Goal: Find contact information: Find contact information

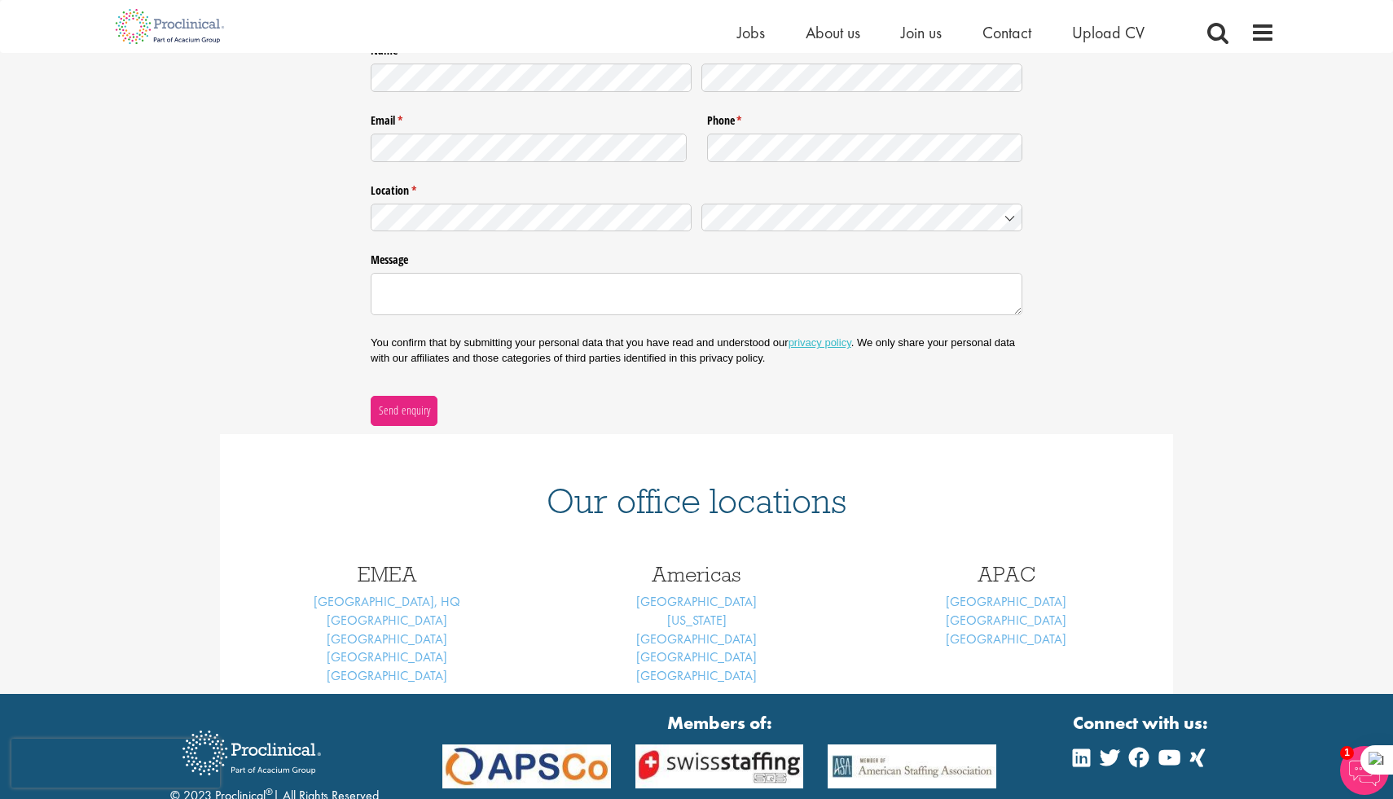
scroll to position [407, 0]
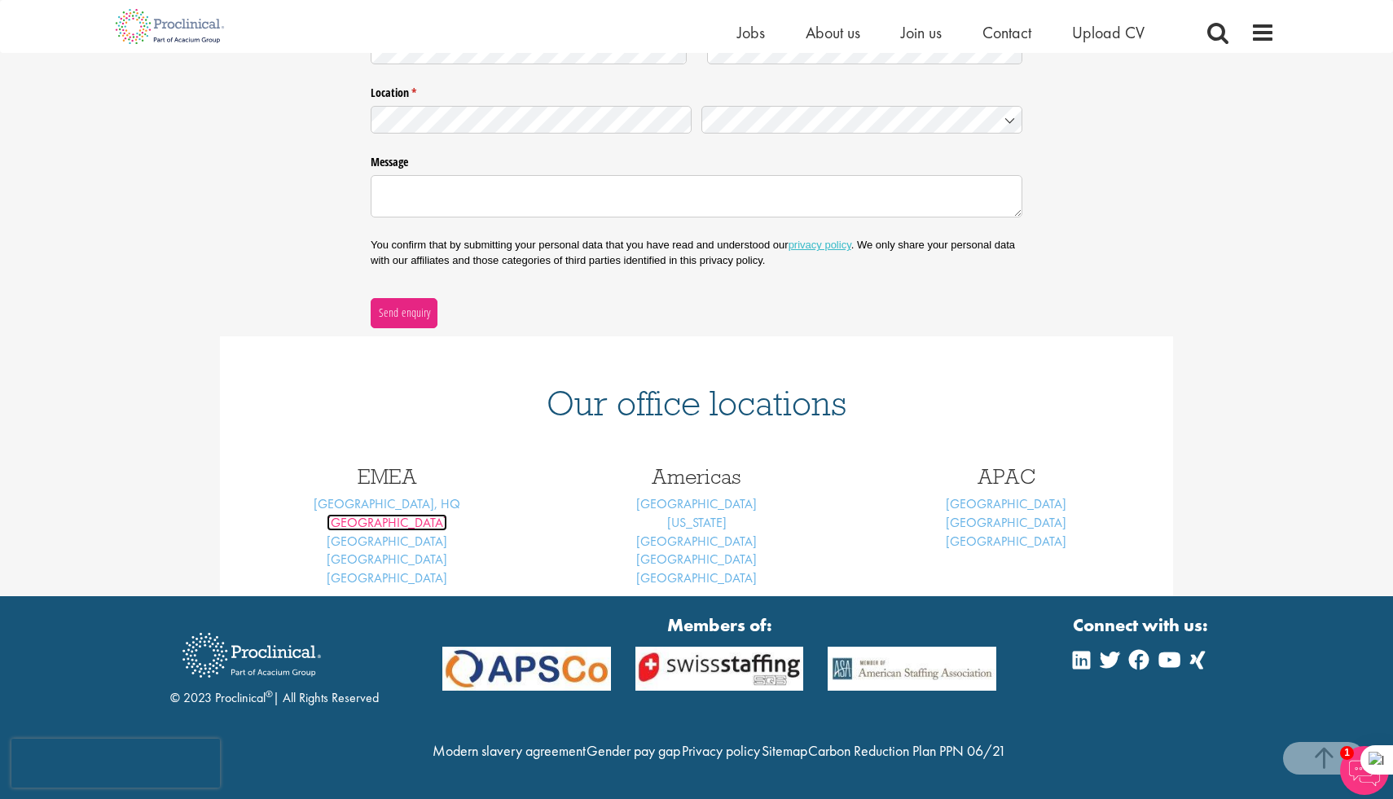
click at [393, 514] on link "[GEOGRAPHIC_DATA]" at bounding box center [387, 522] width 121 height 17
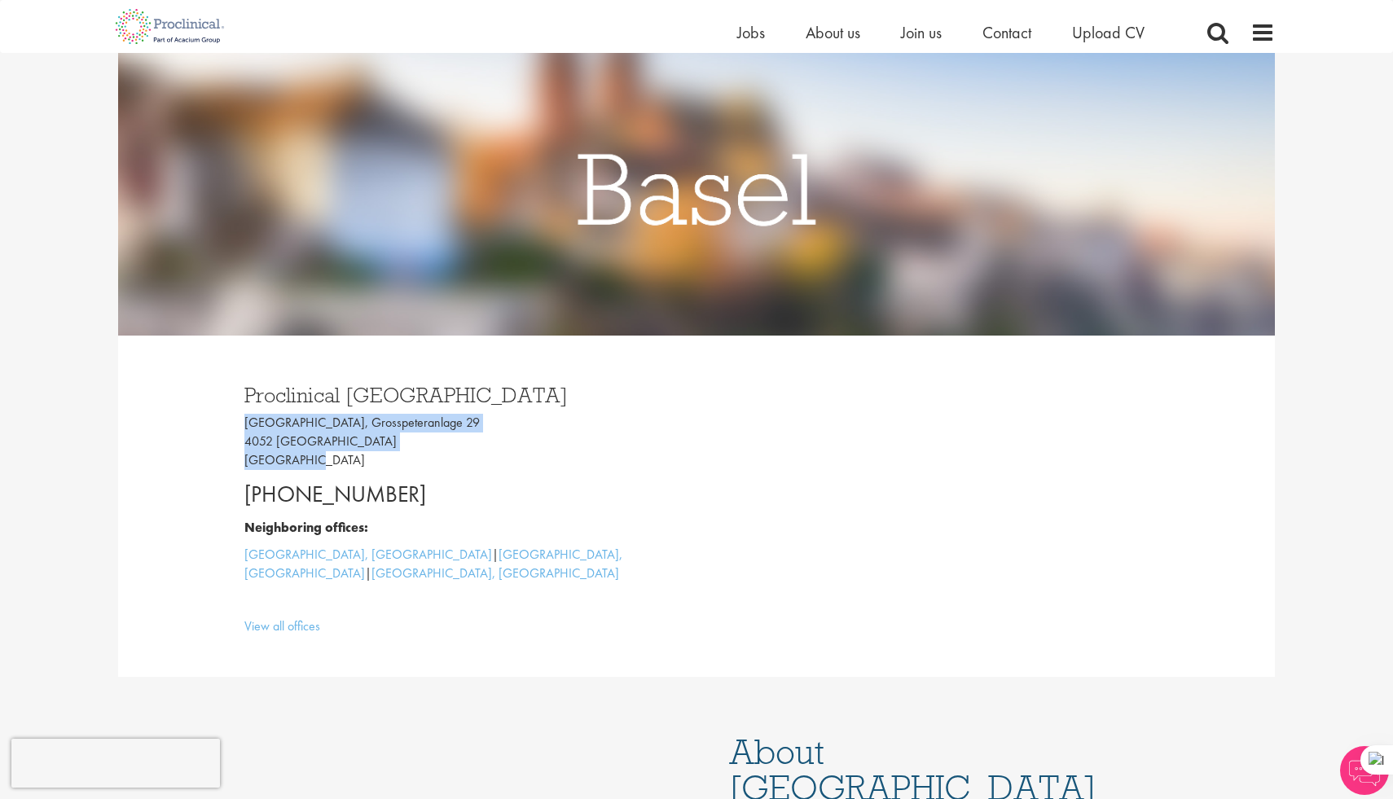
drag, startPoint x: 243, startPoint y: 424, endPoint x: 315, endPoint y: 465, distance: 82.9
click at [315, 465] on div "Proclinical [GEOGRAPHIC_DATA] [GEOGRAPHIC_DATA], [STREET_ADDRESS] [PHONE_NUMBER…" at bounding box center [464, 506] width 464 height 276
copy p "[GEOGRAPHIC_DATA], [STREET_ADDRESS]"
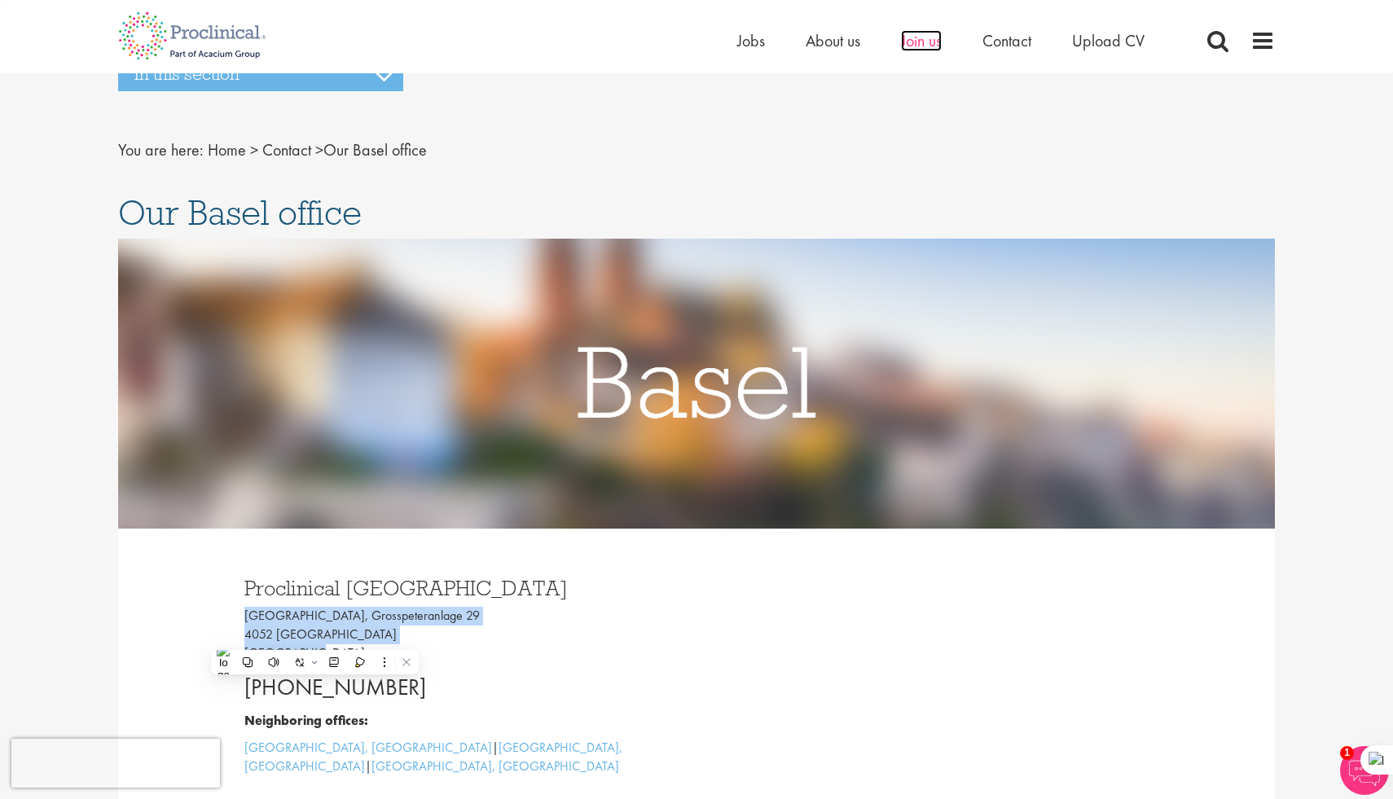
click at [919, 36] on span "Join us" at bounding box center [921, 40] width 41 height 21
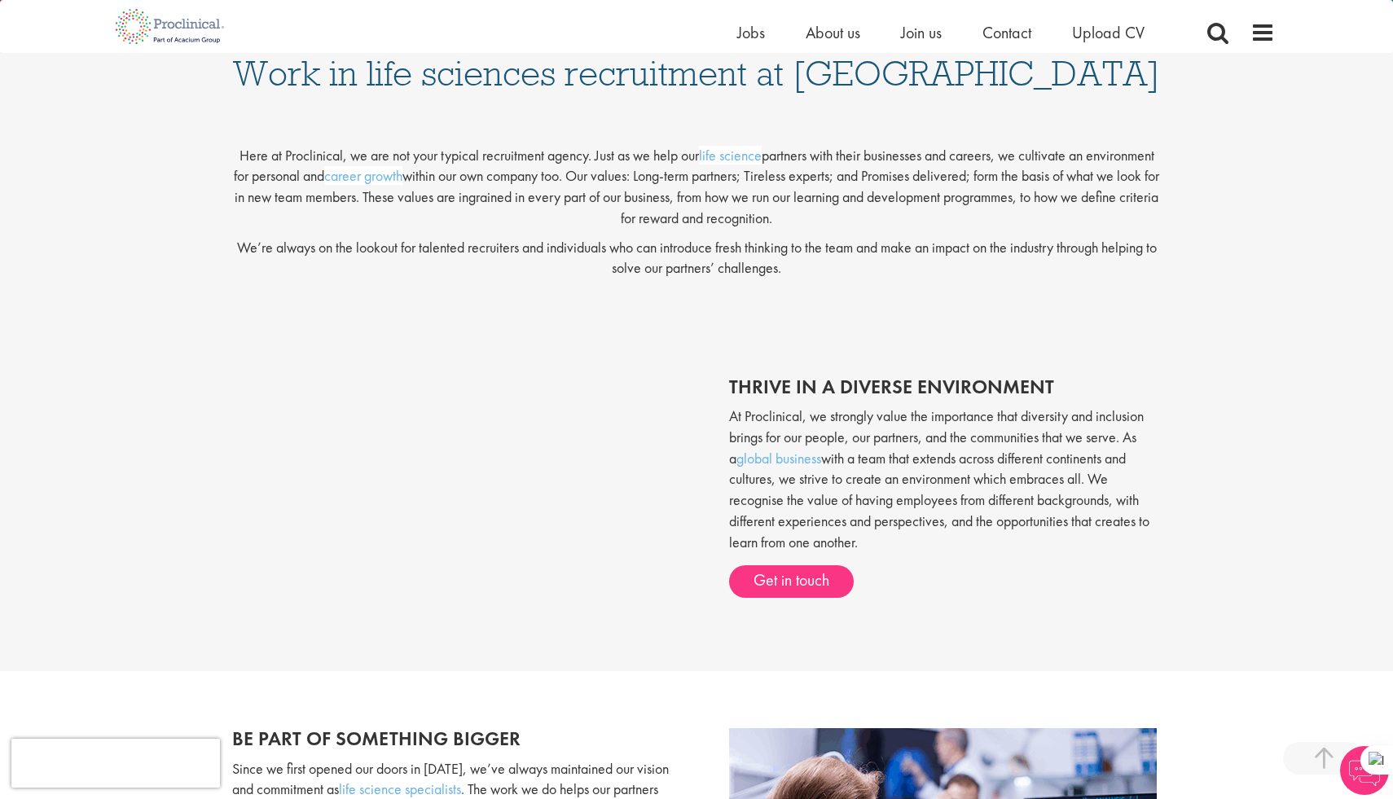
scroll to position [502, 0]
